Goal: Information Seeking & Learning: Learn about a topic

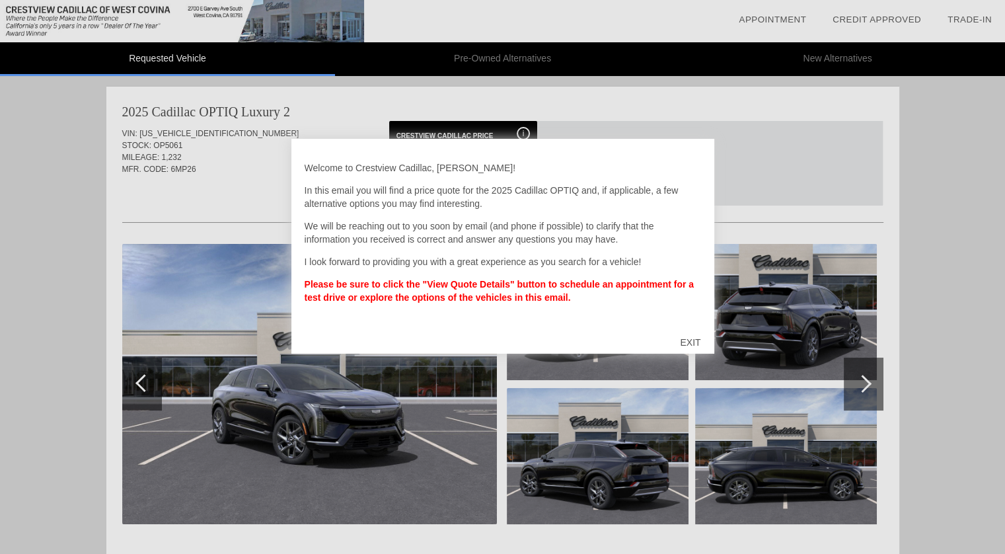
click at [692, 340] on div "EXIT" at bounding box center [690, 342] width 47 height 40
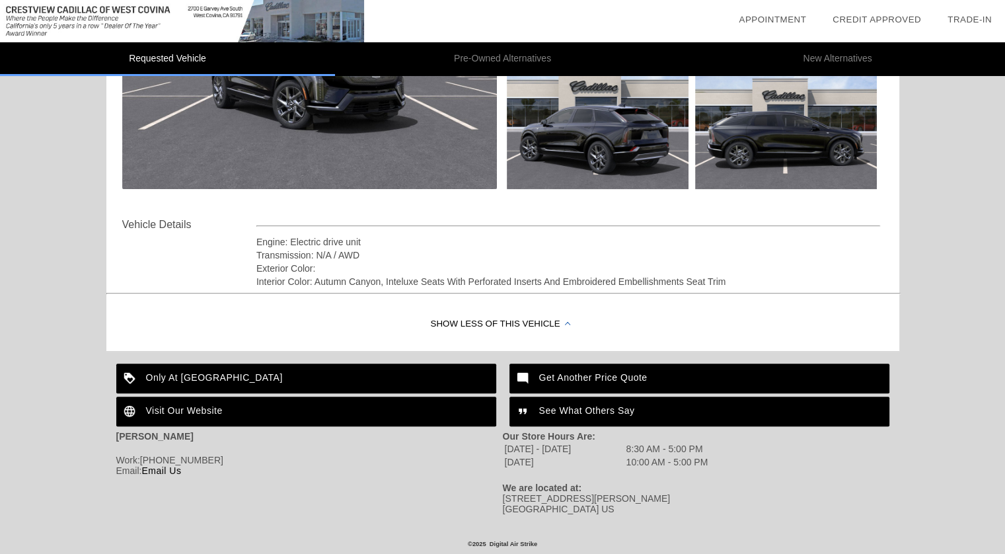
scroll to position [337, 0]
click at [589, 370] on div "Get Another Price Quote" at bounding box center [699, 378] width 380 height 30
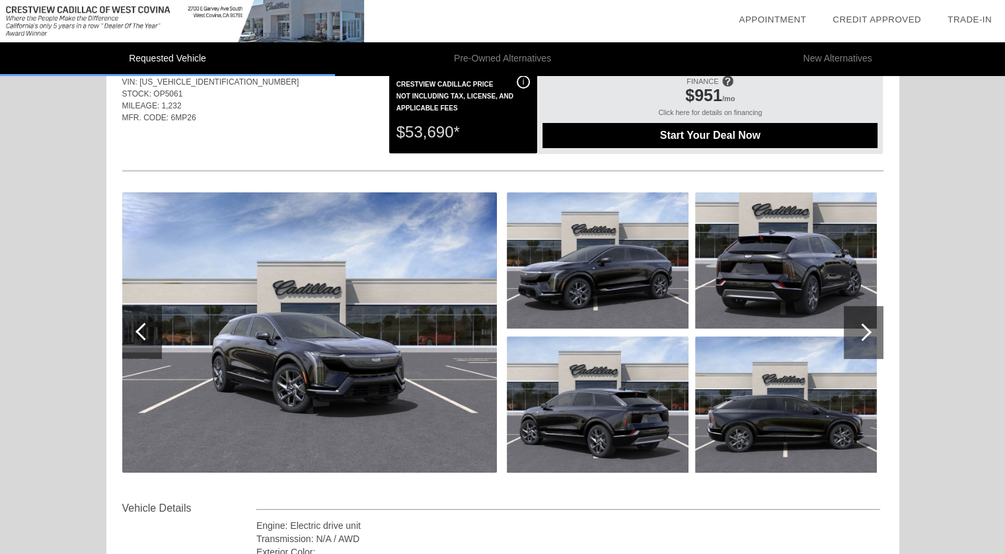
scroll to position [53, 0]
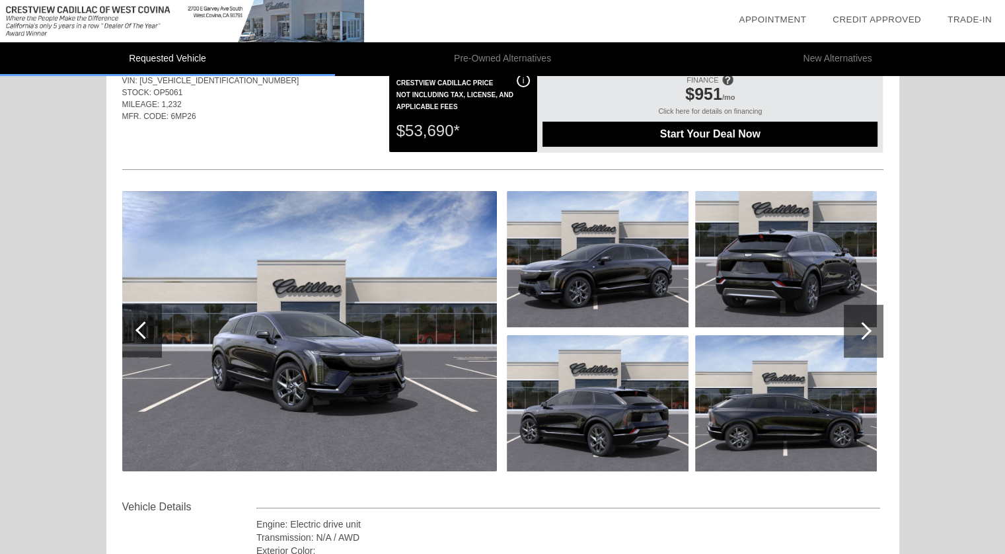
click at [854, 324] on div at bounding box center [864, 331] width 40 height 53
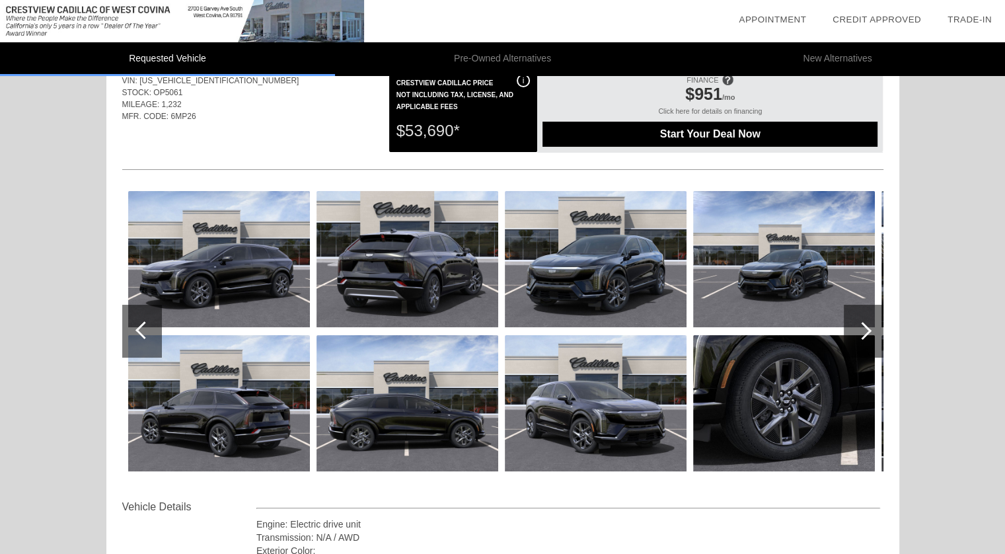
click at [854, 324] on div at bounding box center [864, 331] width 40 height 53
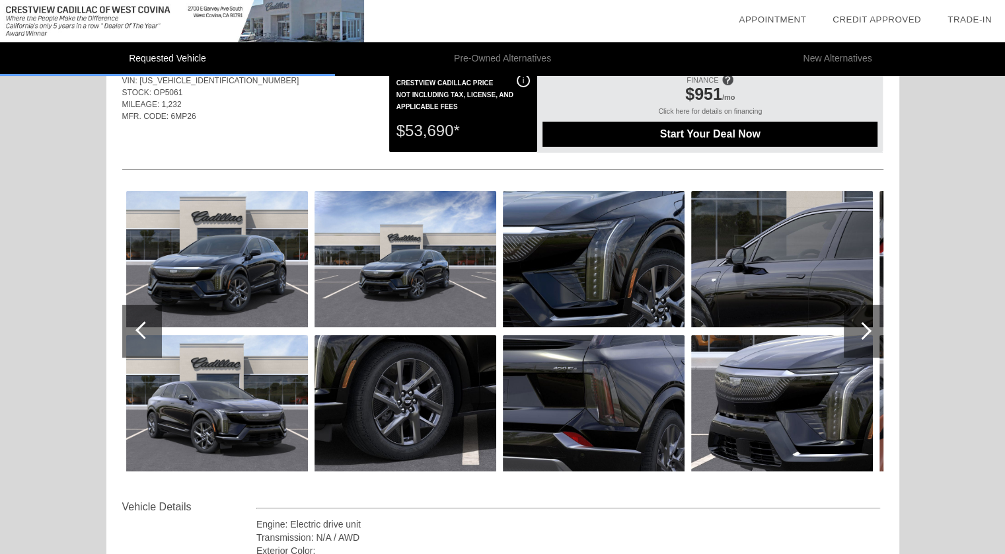
click at [854, 324] on div at bounding box center [864, 331] width 40 height 53
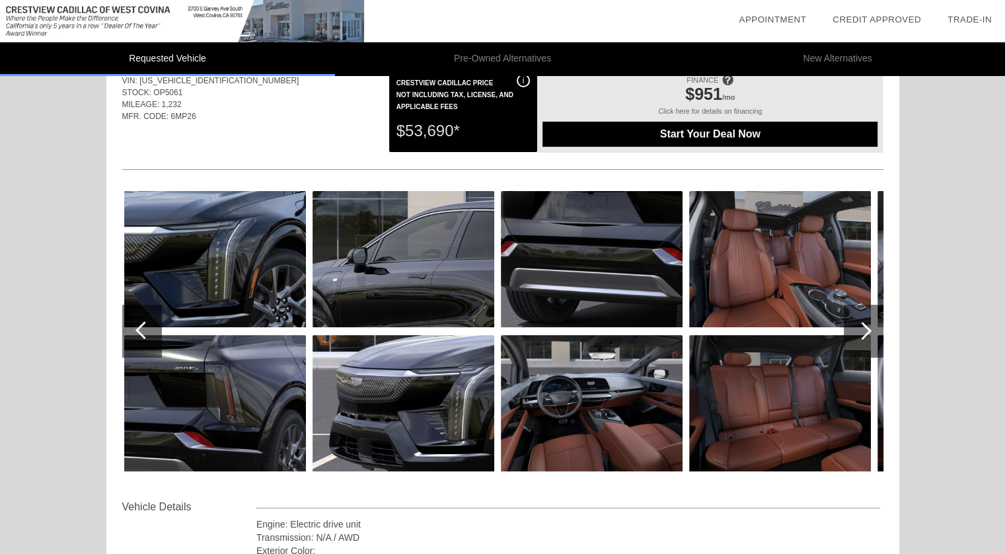
click at [854, 324] on div at bounding box center [864, 331] width 40 height 53
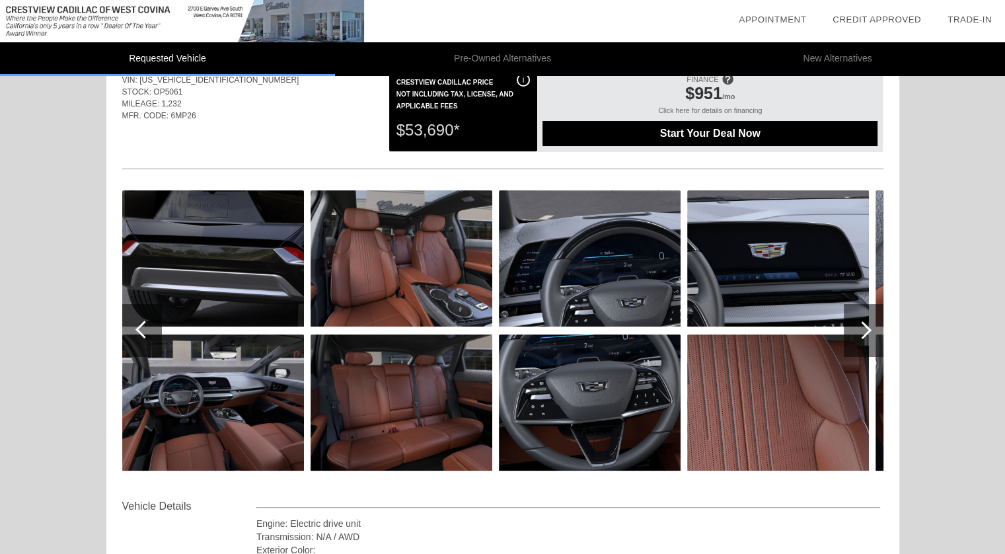
click at [854, 324] on div at bounding box center [864, 330] width 40 height 53
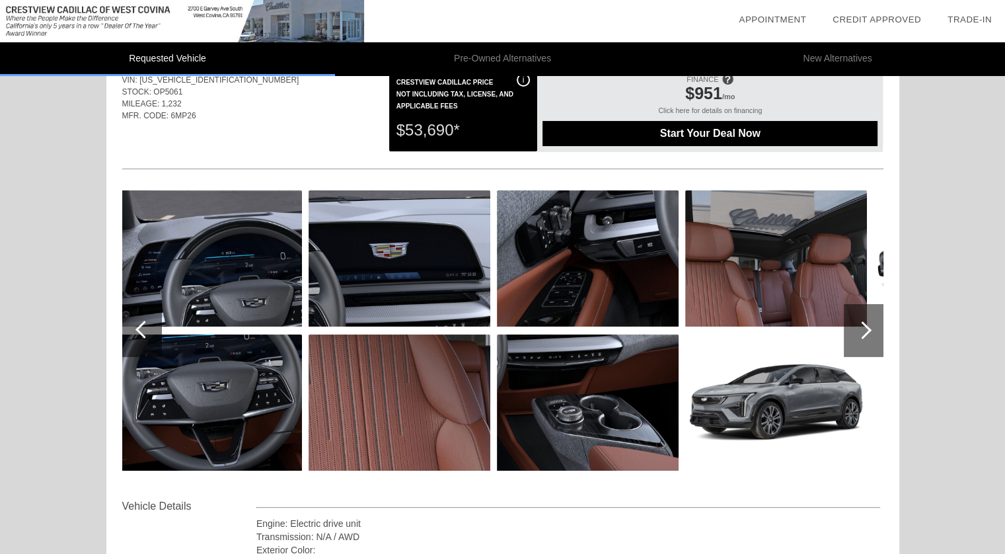
click at [854, 324] on div at bounding box center [864, 330] width 40 height 53
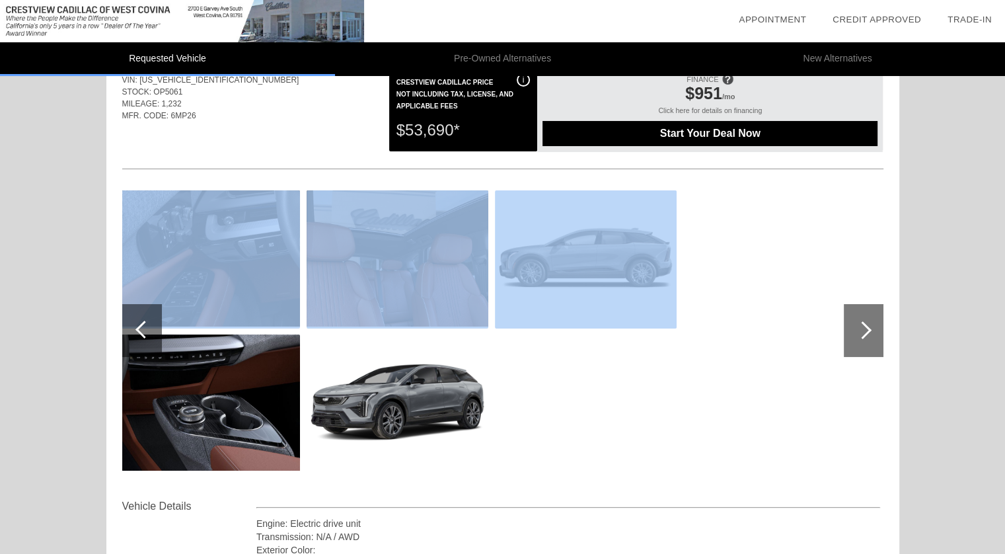
drag, startPoint x: 1004, startPoint y: 235, endPoint x: 1013, endPoint y: 343, distance: 109.4
click at [1004, 343] on html "Requested Vehicle Pre-Owned Alternatives New Alternatives date_range Appointmen…" at bounding box center [502, 391] width 1005 height 888
click at [984, 303] on div "Requested Vehicle Pre-Owned Alternatives New Alternatives date_range Appointmen…" at bounding box center [502, 377] width 1005 height 861
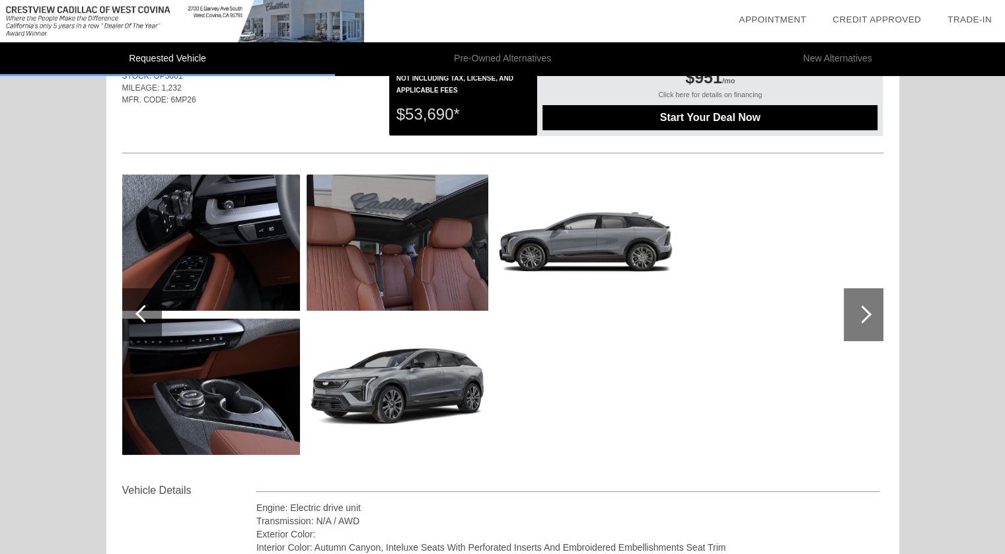
scroll to position [0, 0]
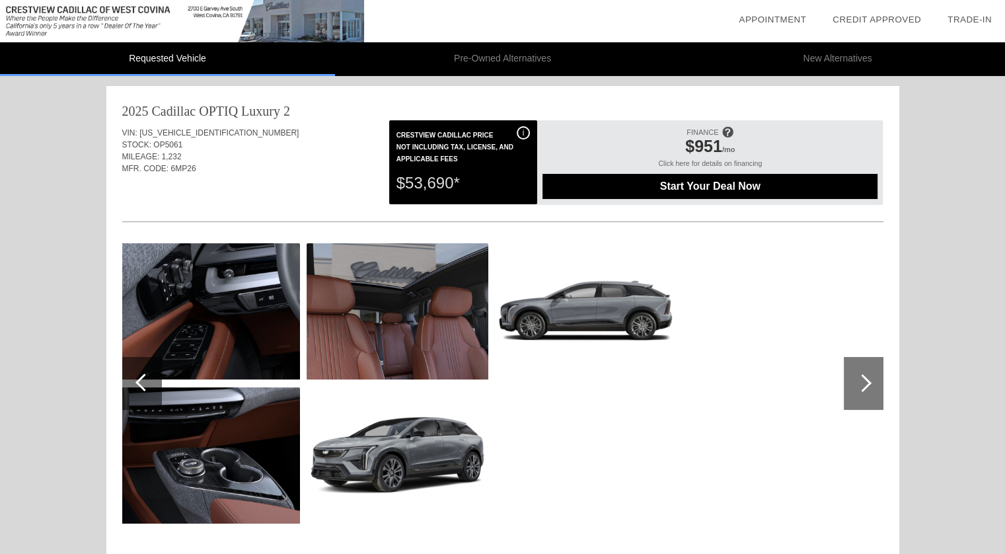
drag, startPoint x: 146, startPoint y: 505, endPoint x: 35, endPoint y: 219, distance: 306.8
click at [35, 219] on div "Requested Vehicle Pre-Owned Alternatives New Alternatives date_range Appointmen…" at bounding box center [502, 430] width 1005 height 861
click at [520, 129] on div "i" at bounding box center [523, 132] width 13 height 13
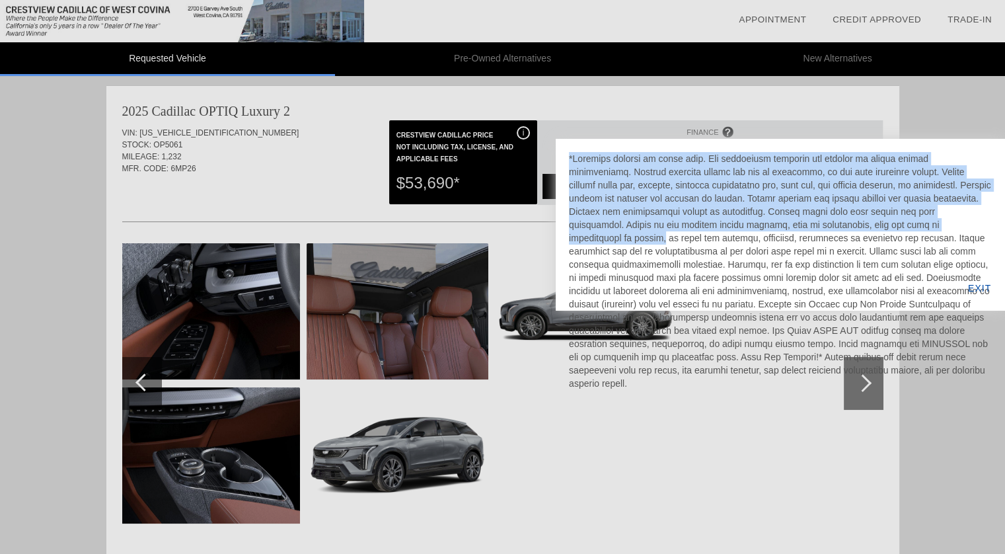
drag, startPoint x: 770, startPoint y: 219, endPoint x: 832, endPoint y: 388, distance: 180.1
click at [832, 388] on div "EXIT" at bounding box center [502, 277] width 1005 height 554
click at [454, 166] on div at bounding box center [502, 277] width 1005 height 554
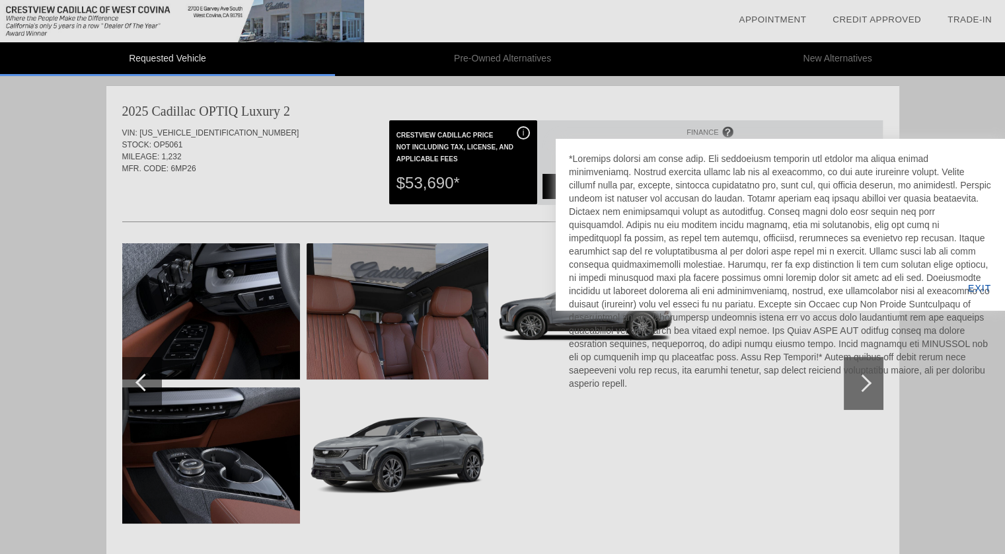
click at [474, 172] on div at bounding box center [502, 277] width 1005 height 554
drag, startPoint x: 172, startPoint y: 7, endPoint x: 81, endPoint y: 11, distance: 91.2
click at [81, 11] on div at bounding box center [502, 277] width 1005 height 554
